Goal: Complete application form: Fill out and submit a form for a specific purpose

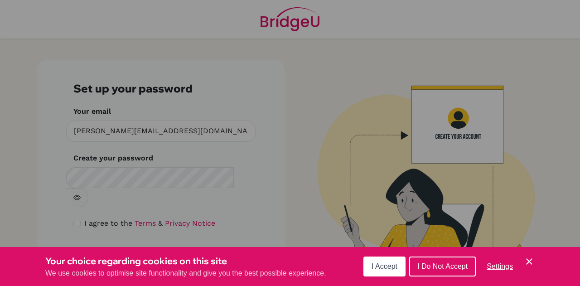
click at [422, 262] on span "I Do Not Accept" at bounding box center [442, 266] width 50 height 8
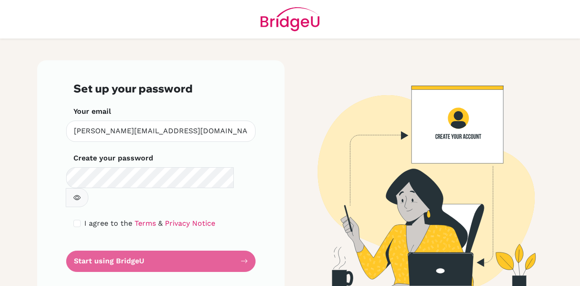
click at [192, 237] on form "Set up your password Your email [PERSON_NAME][EMAIL_ADDRESS][DOMAIN_NAME] Inval…" at bounding box center [160, 176] width 175 height 189
click at [76, 220] on input "checkbox" at bounding box center [76, 223] width 7 height 7
checkbox input "true"
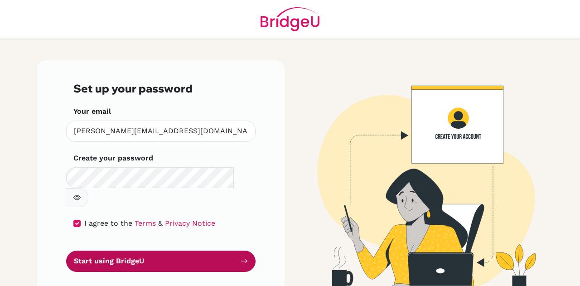
click at [116, 251] on button "Start using BridgeU" at bounding box center [160, 261] width 189 height 21
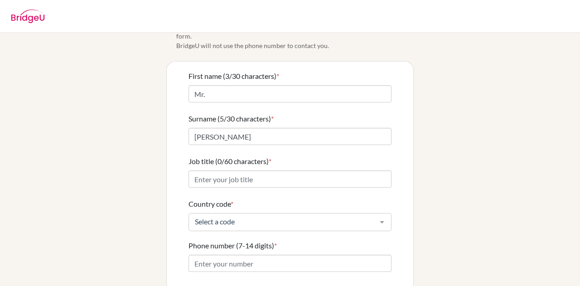
scroll to position [43, 0]
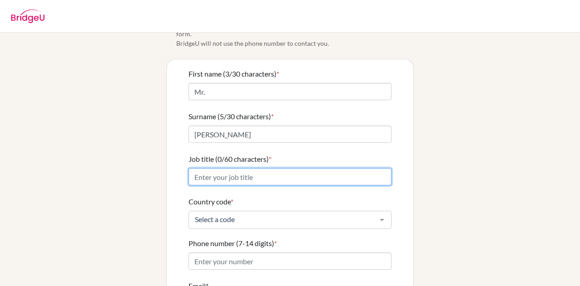
click at [257, 170] on input "Job title (0/60 characters) *" at bounding box center [290, 176] width 203 height 17
type input "English and History Teacher"
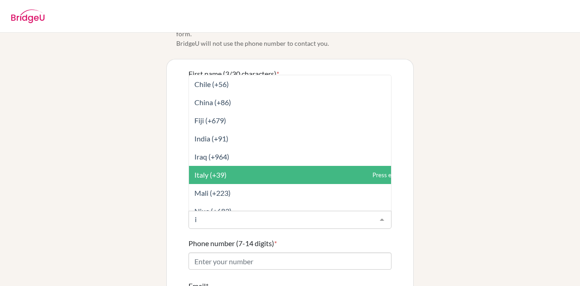
click at [233, 167] on span "Italy (+39)" at bounding box center [310, 175] width 242 height 18
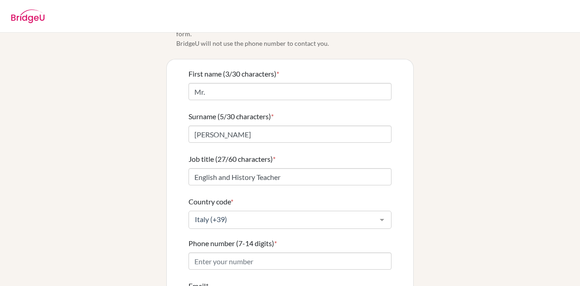
click at [467, 154] on div "Info Please confirm your profile details first so that you won’t need to input …" at bounding box center [290, 180] width 517 height 360
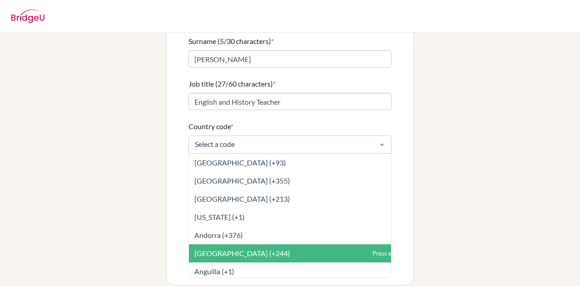
click at [309, 139] on div at bounding box center [290, 145] width 203 height 18
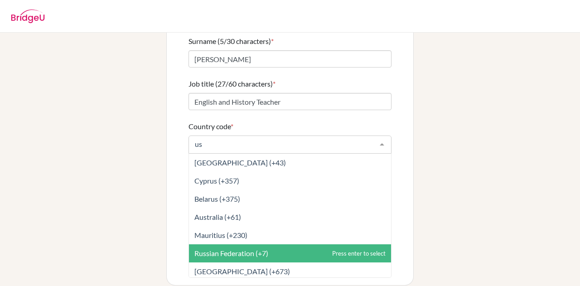
type input "u"
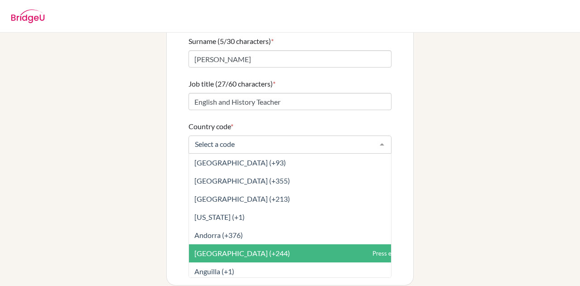
type input "a"
type input "u"
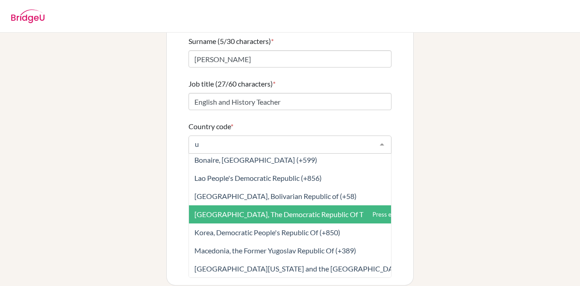
scroll to position [1471, 0]
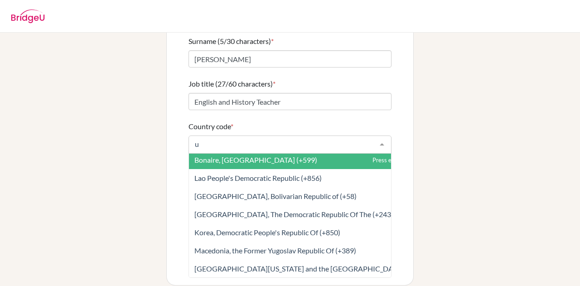
click at [277, 140] on input "u" at bounding box center [283, 144] width 180 height 9
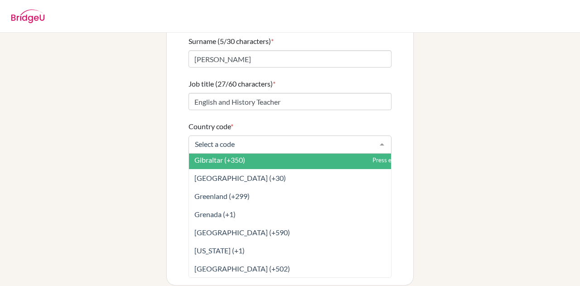
type input "@"
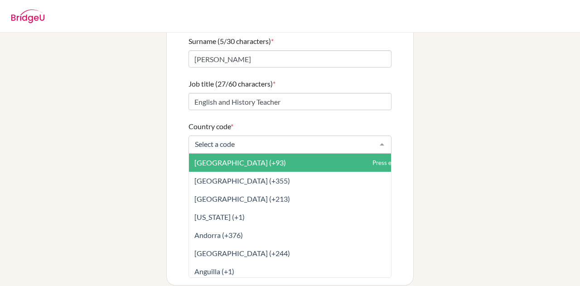
type input "#"
type input "_"
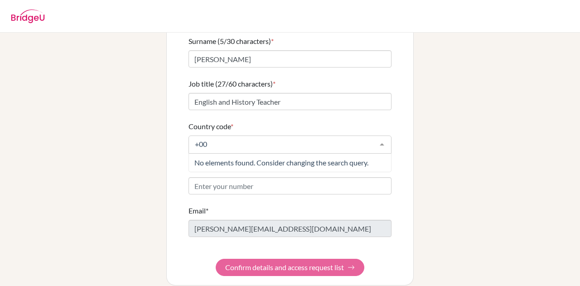
type input "+001"
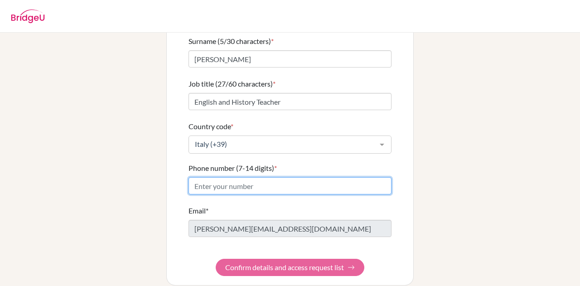
click at [253, 182] on form "First name (3/30 characters) * Mr. Surname (5/30 characters) * [PERSON_NAME] Jo…" at bounding box center [290, 134] width 203 height 283
click at [236, 178] on input "Phone number (7-14 digits) *" at bounding box center [290, 185] width 203 height 17
paste input "[PHONE_NUMBER]"
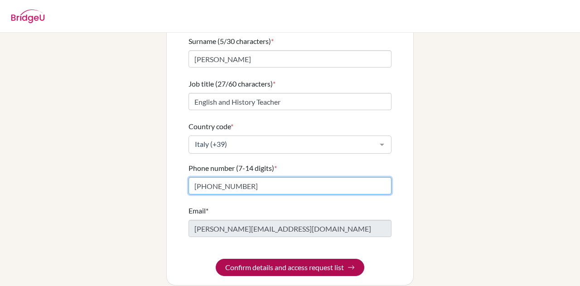
type input "[PHONE_NUMBER]"
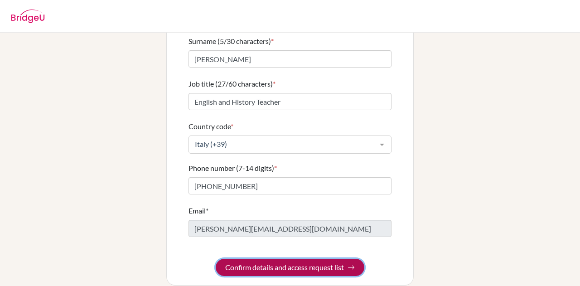
click at [247, 259] on button "Confirm details and access request list" at bounding box center [290, 267] width 149 height 17
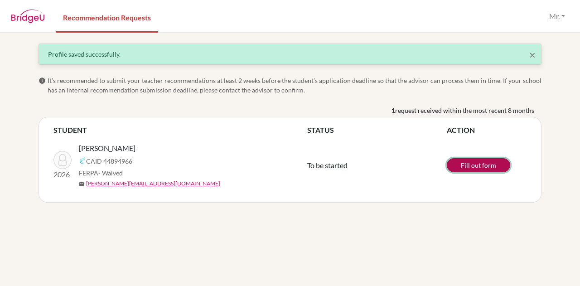
click at [494, 166] on link "Fill out form" at bounding box center [478, 165] width 63 height 14
